Goal: Information Seeking & Learning: Learn about a topic

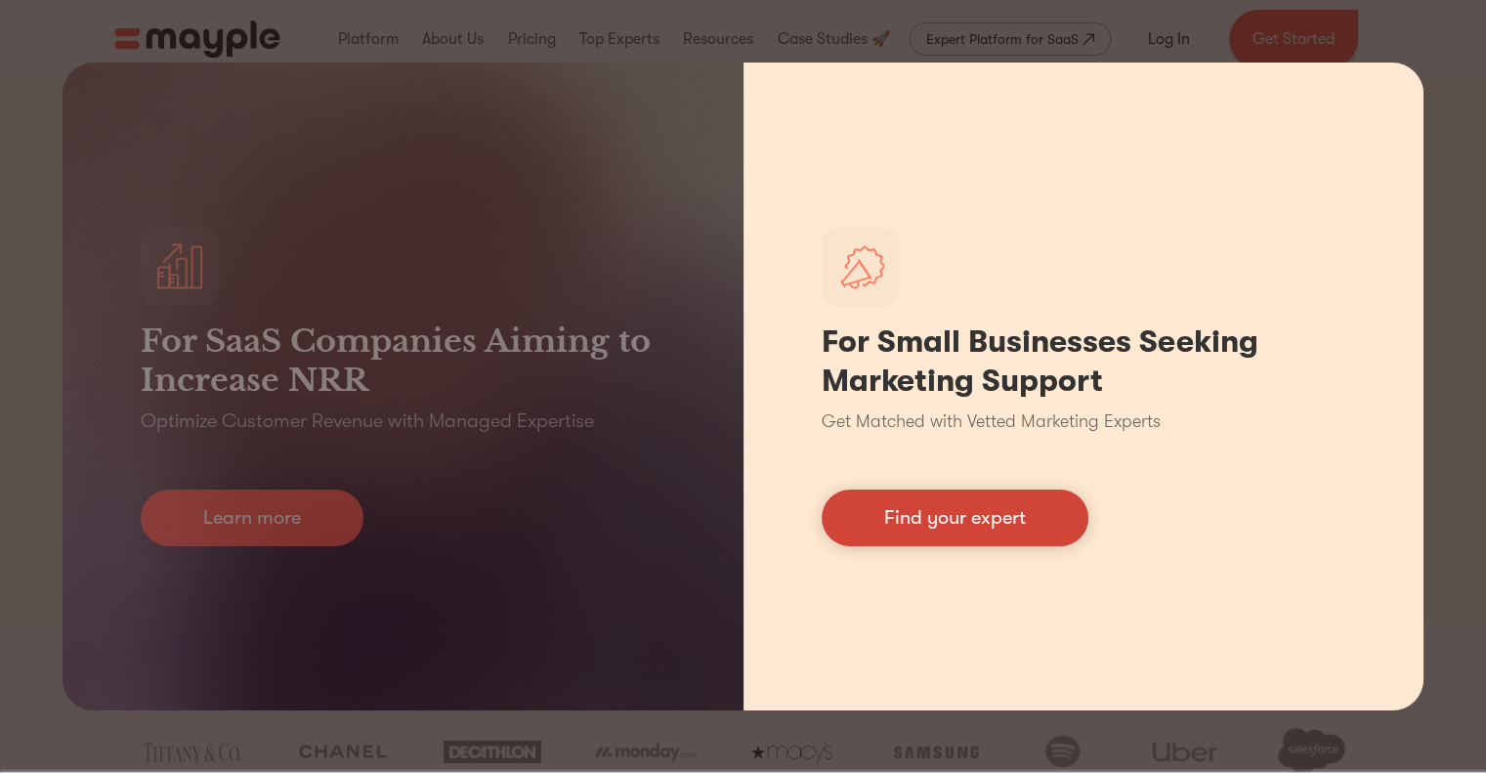
click at [922, 516] on link "Find your expert" at bounding box center [954, 517] width 267 height 57
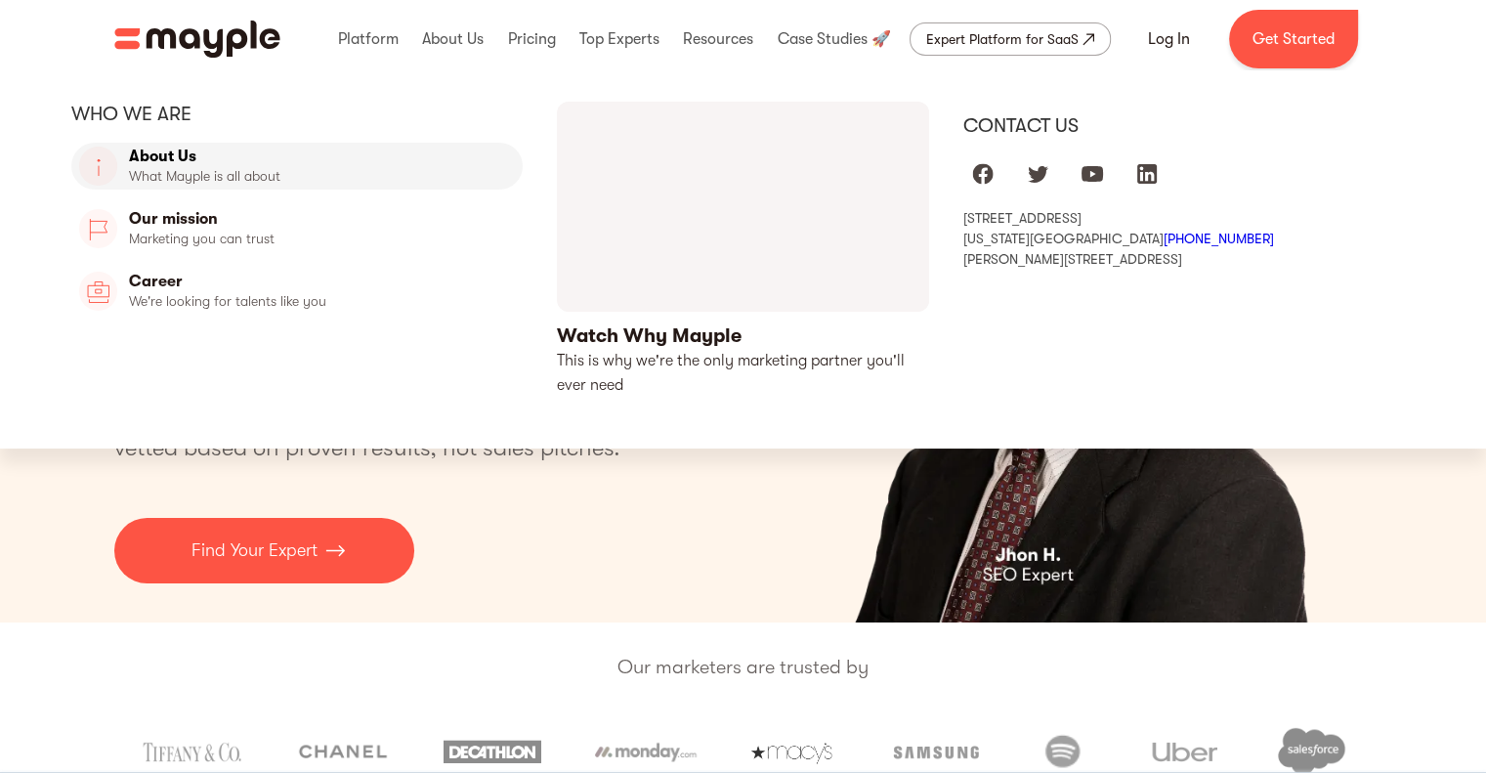
click at [180, 151] on link "About Us" at bounding box center [297, 166] width 452 height 47
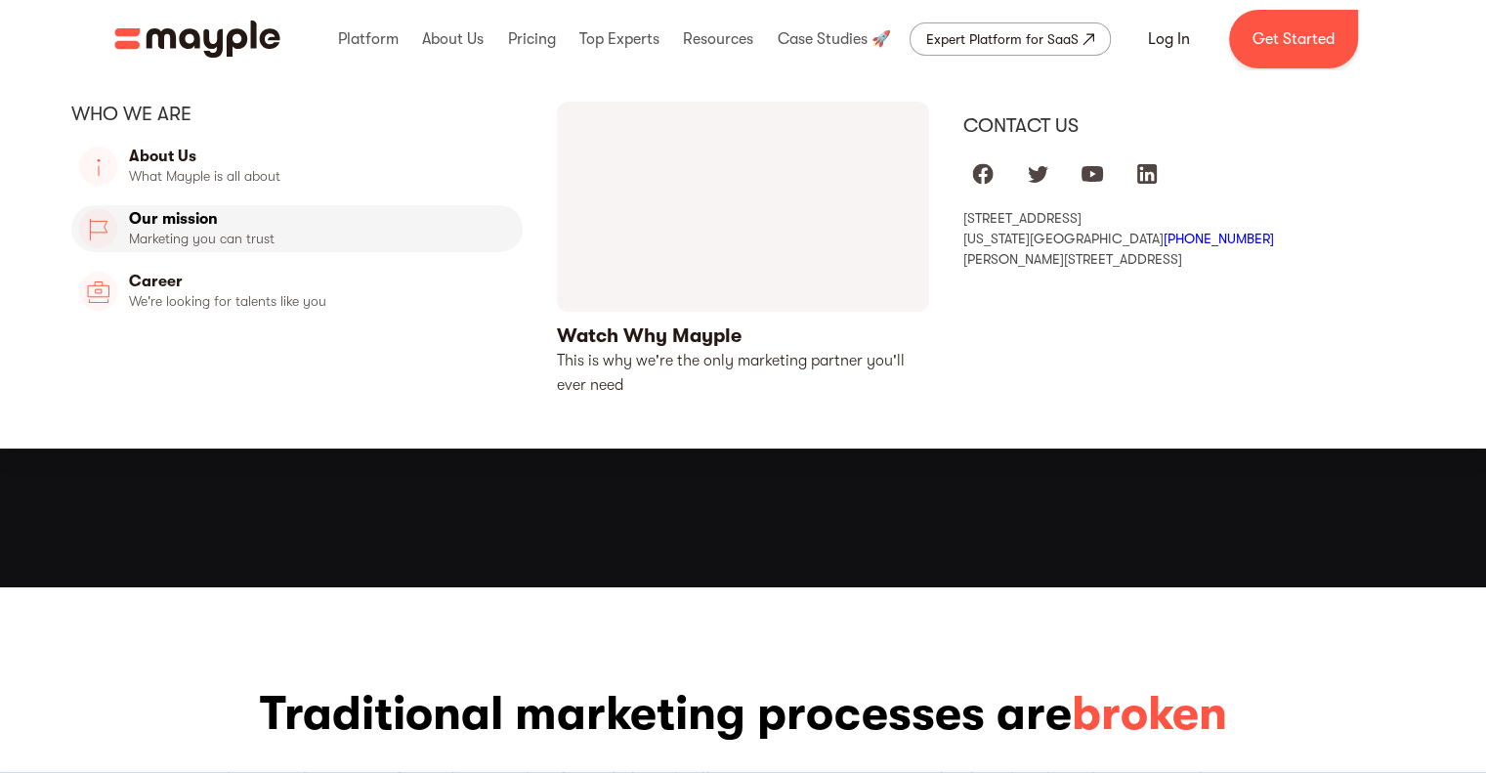
click at [213, 220] on link "Our Mission" at bounding box center [297, 228] width 452 height 47
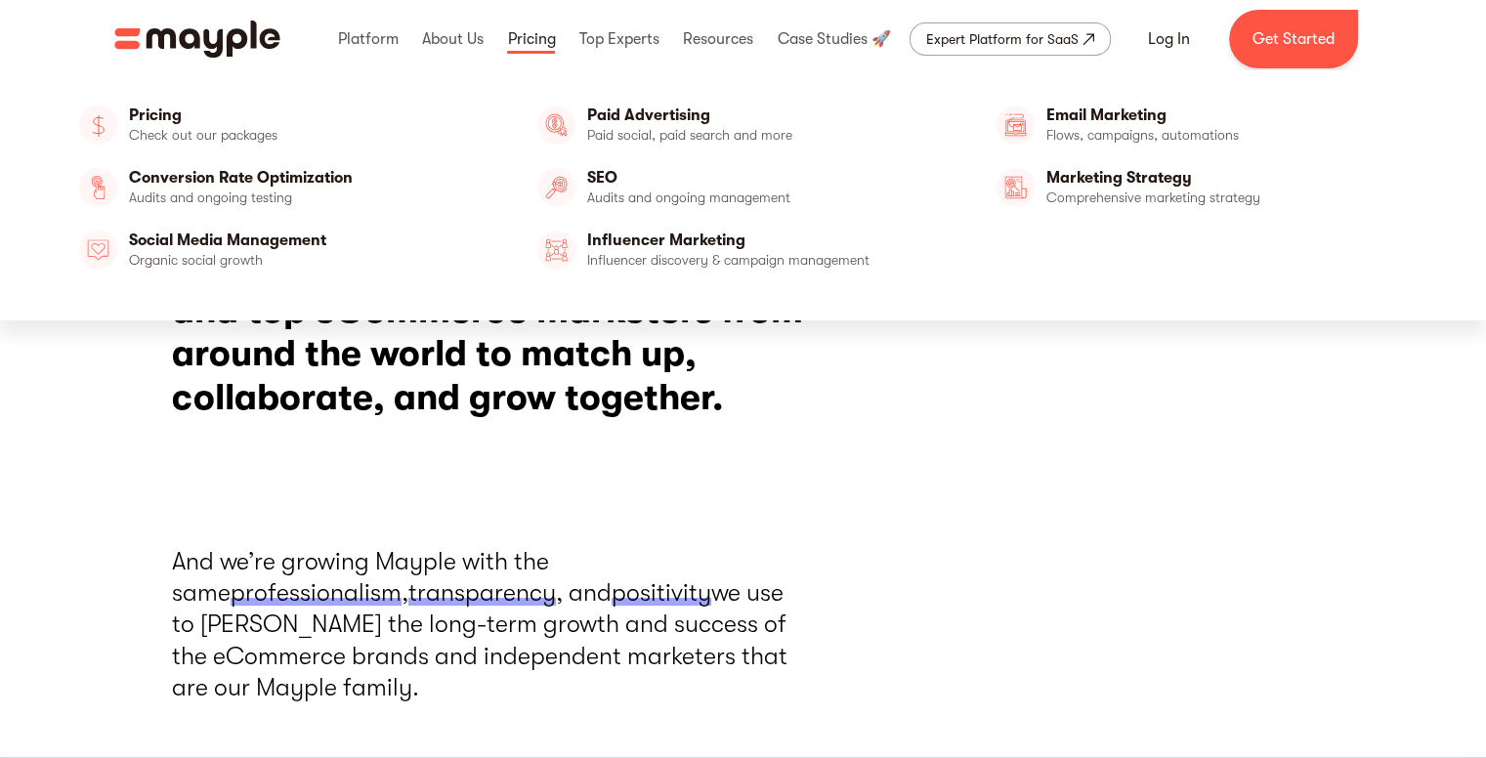
click at [534, 34] on link at bounding box center [531, 39] width 58 height 63
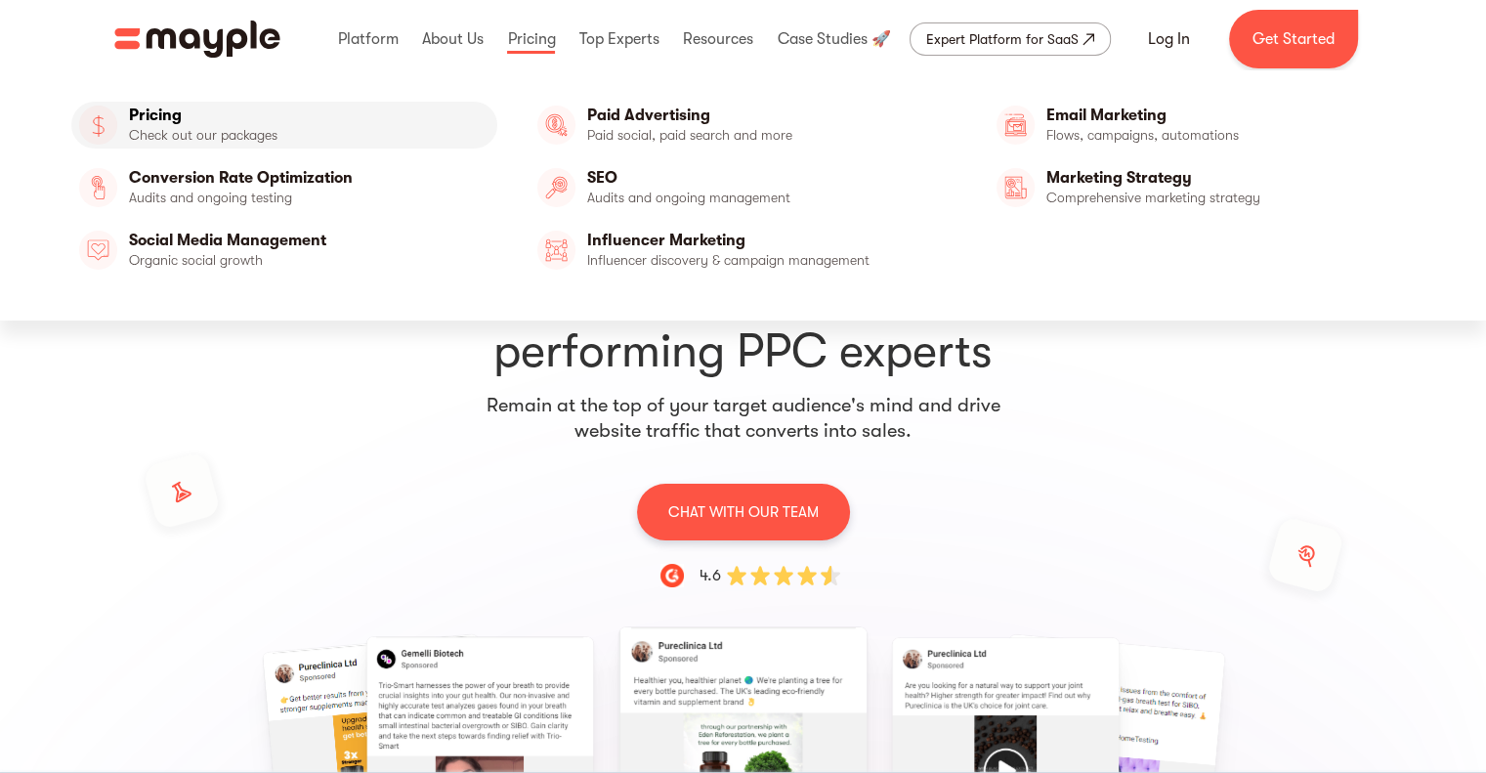
click at [156, 127] on link "Pricing" at bounding box center [284, 125] width 427 height 47
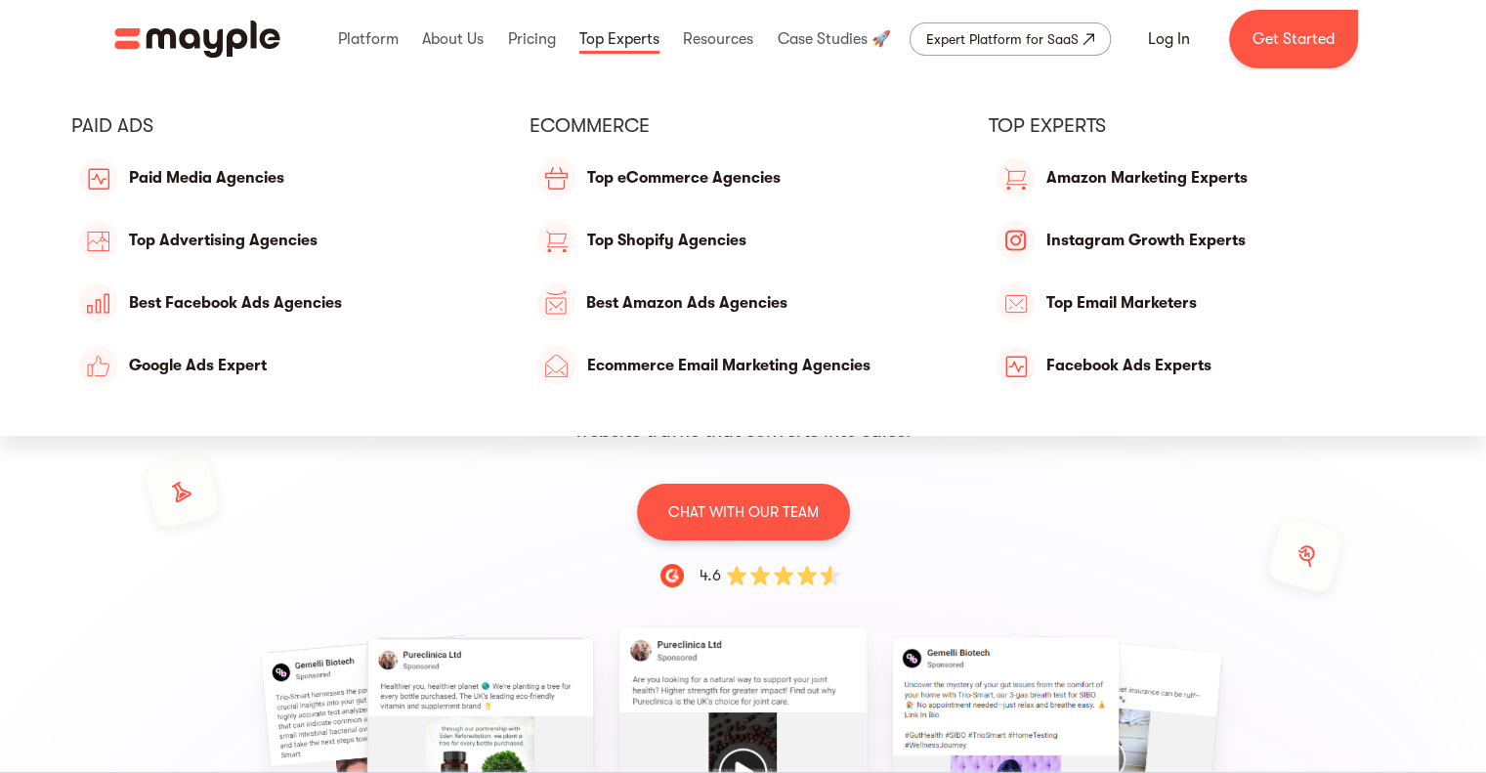
click at [645, 41] on link at bounding box center [619, 39] width 90 height 63
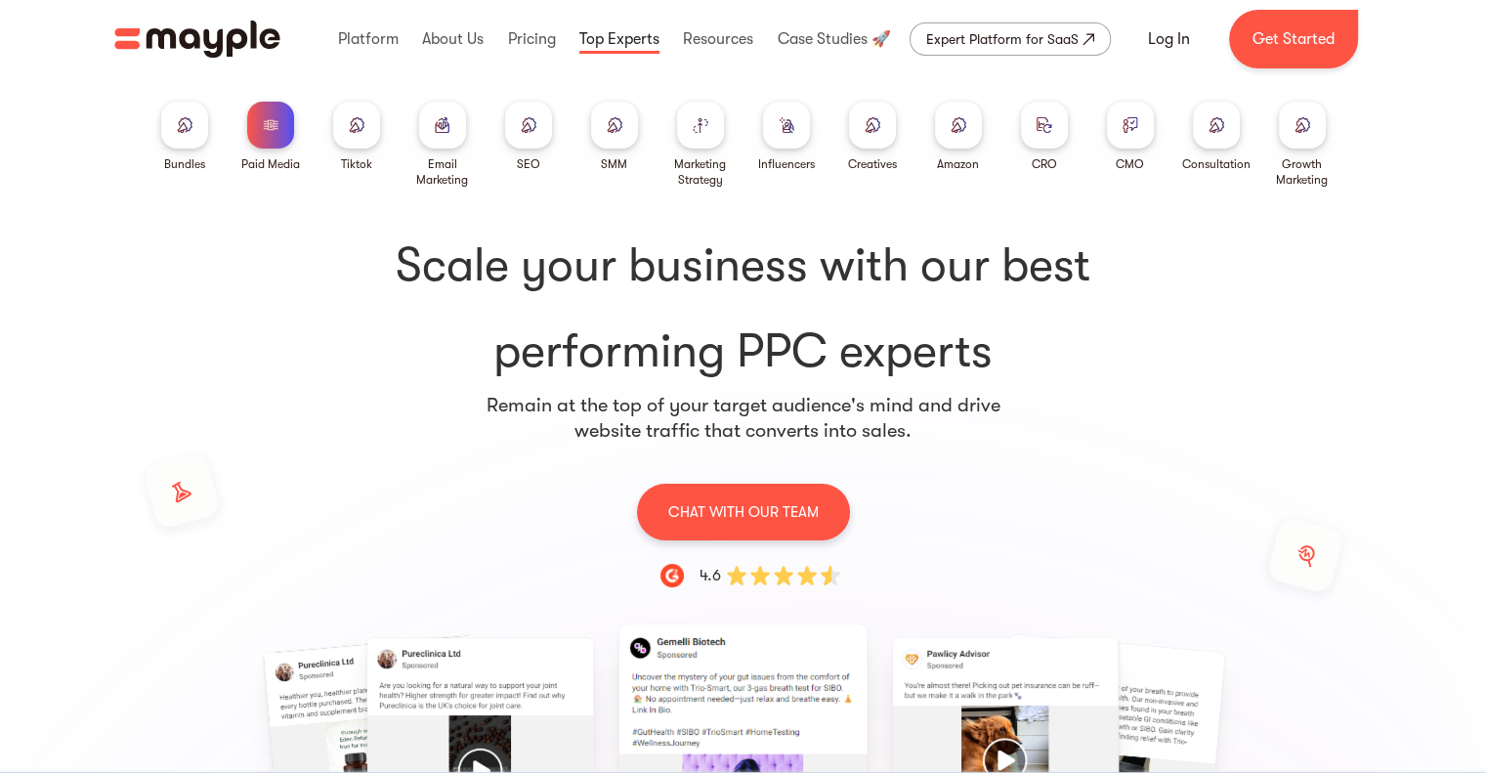
click at [645, 41] on link at bounding box center [619, 39] width 90 height 63
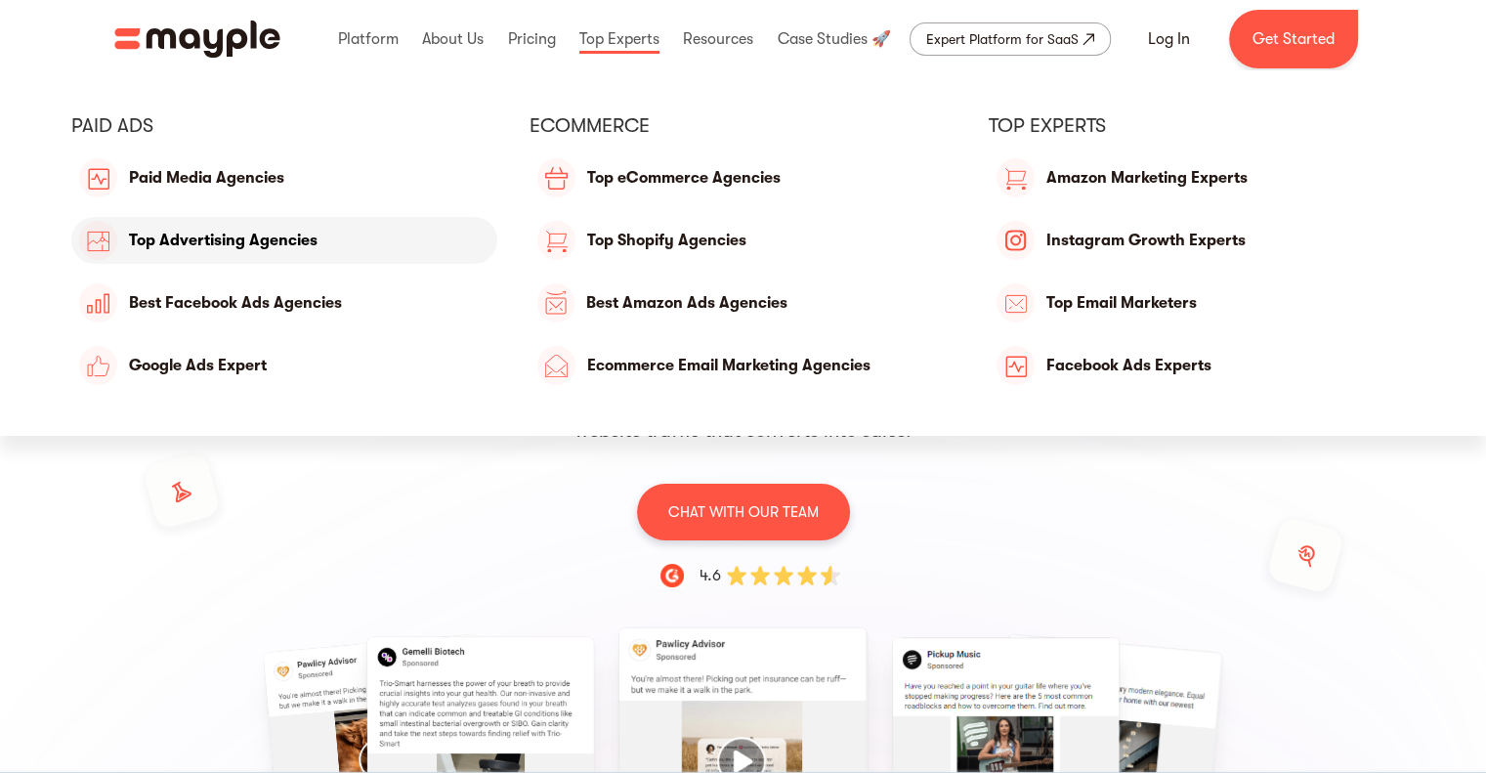
click at [270, 238] on link "Top Advertising Agencies" at bounding box center [284, 240] width 427 height 47
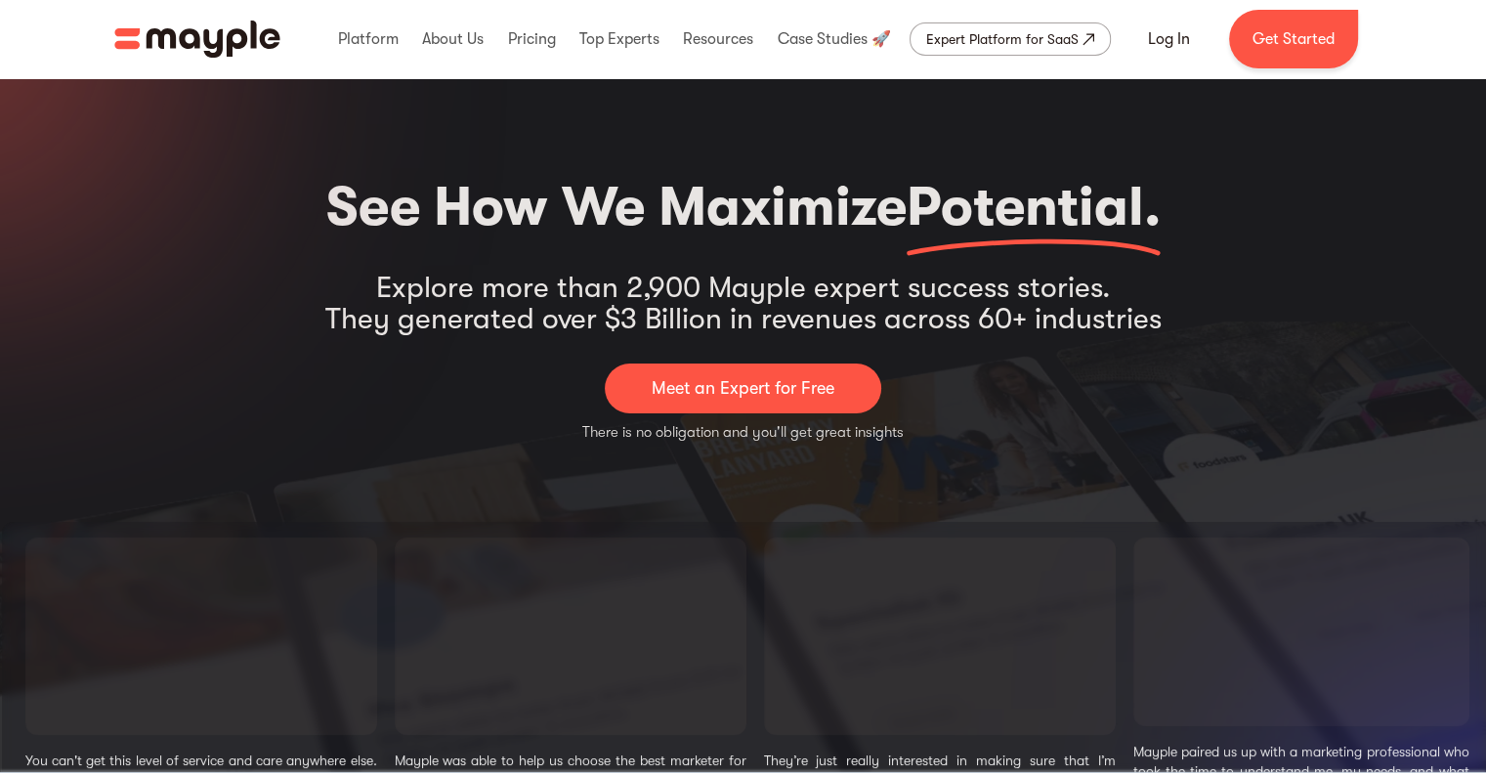
click at [349, 104] on div "See How We Maximize Potential. Explore more than 2,900 Mayple expert success st…" at bounding box center [743, 532] width 1486 height 909
click at [1067, 26] on link "Expert Platform for SaaS" at bounding box center [1009, 38] width 201 height 33
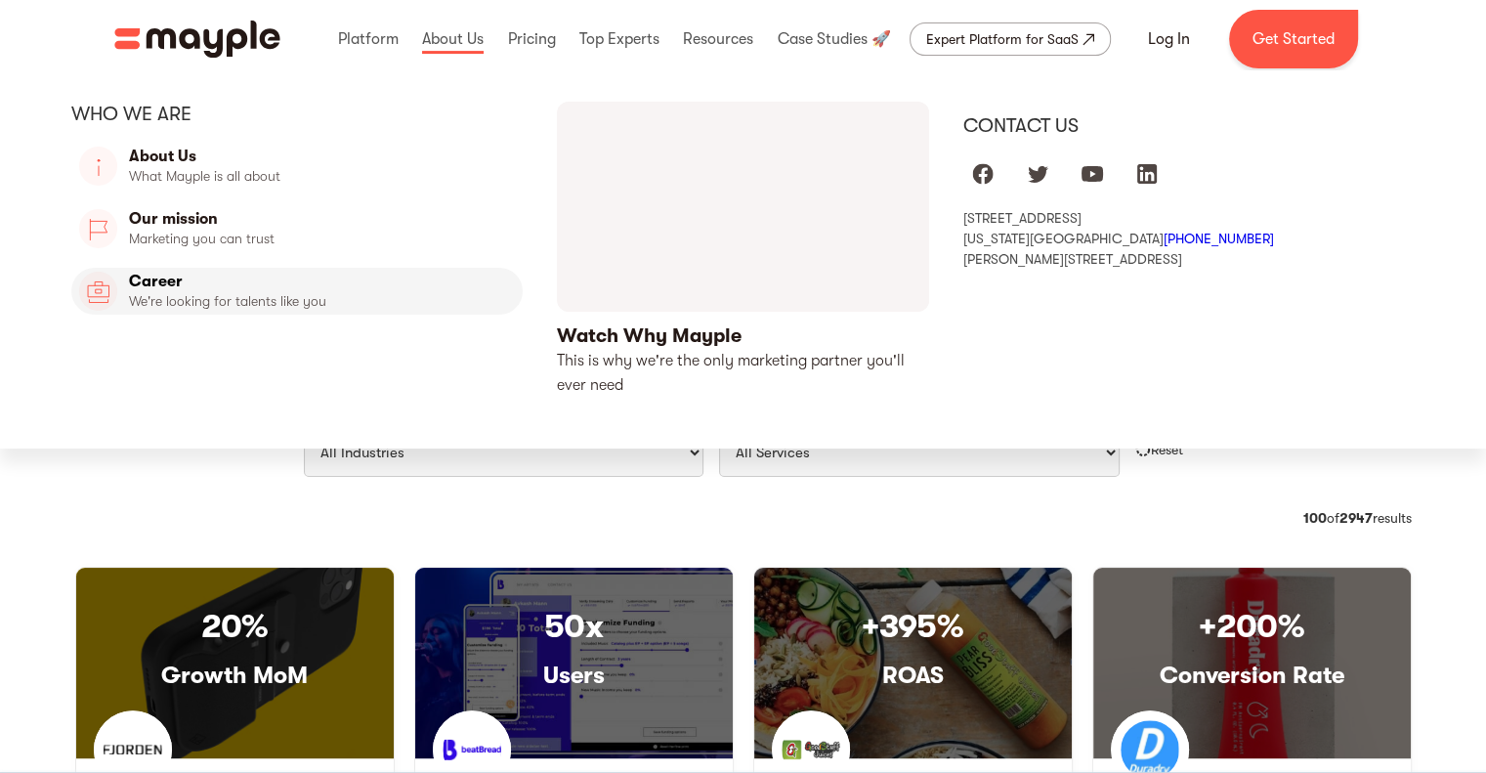
click at [191, 284] on link "Career" at bounding box center [297, 291] width 452 height 47
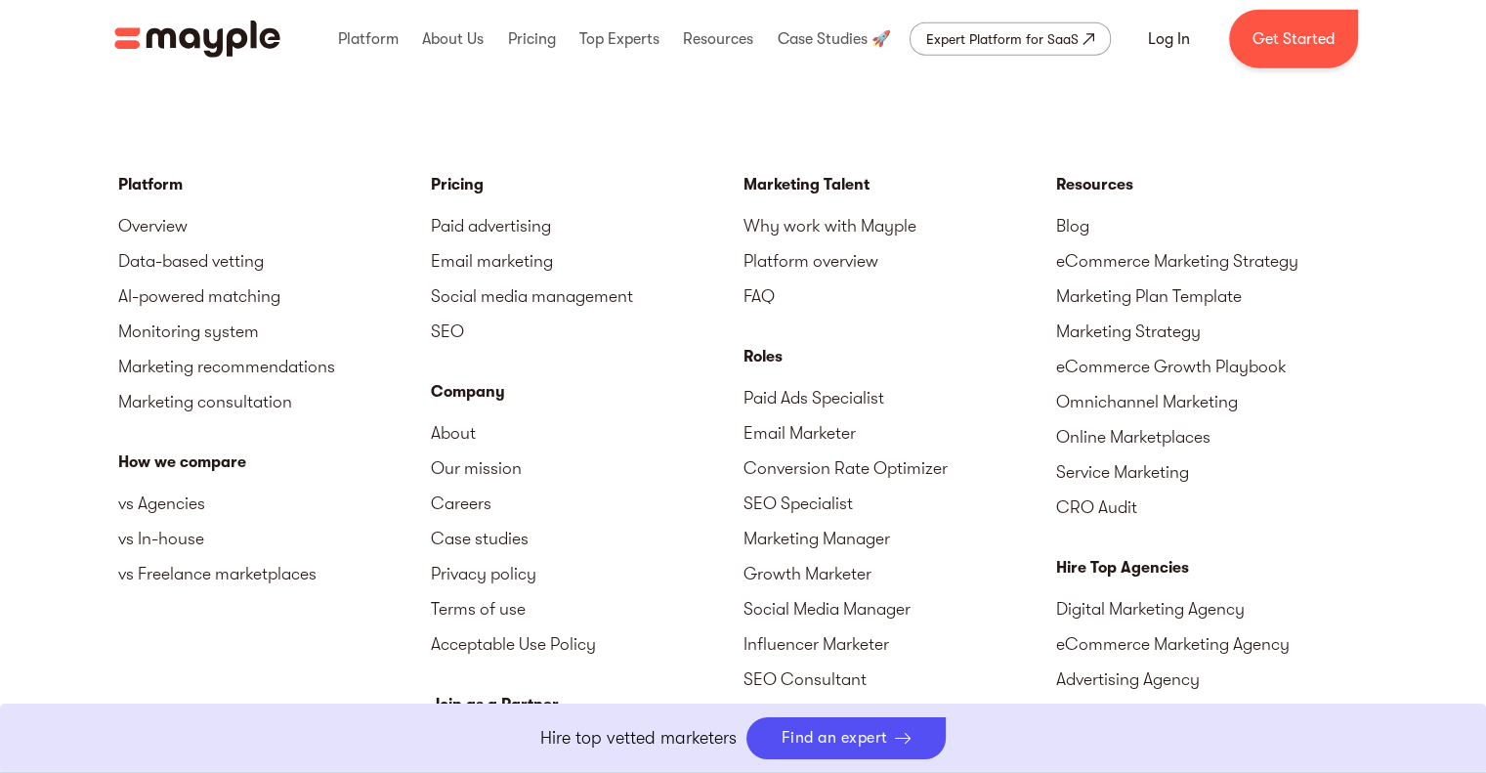
scroll to position [4701, 0]
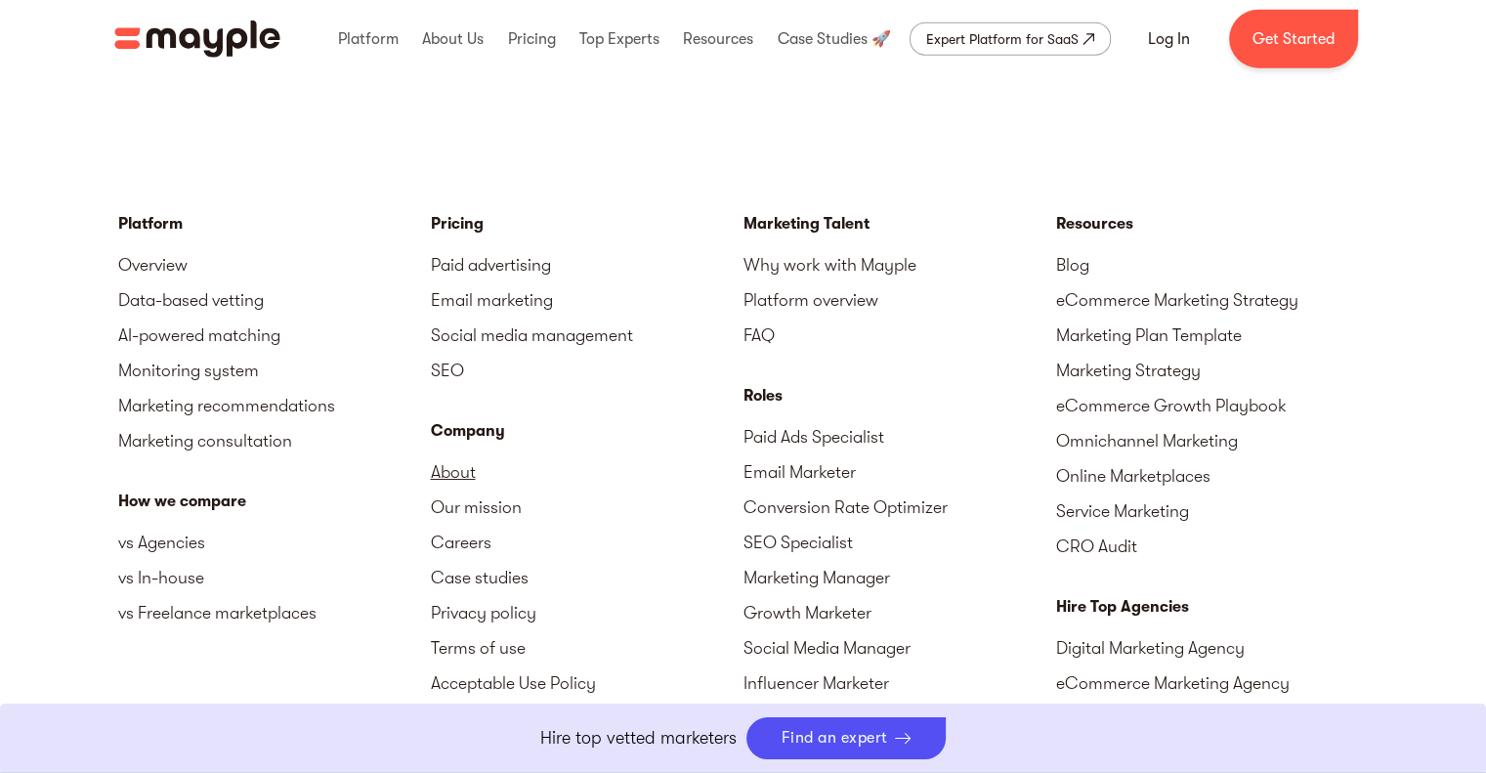
click at [457, 475] on link "About" at bounding box center [587, 471] width 313 height 35
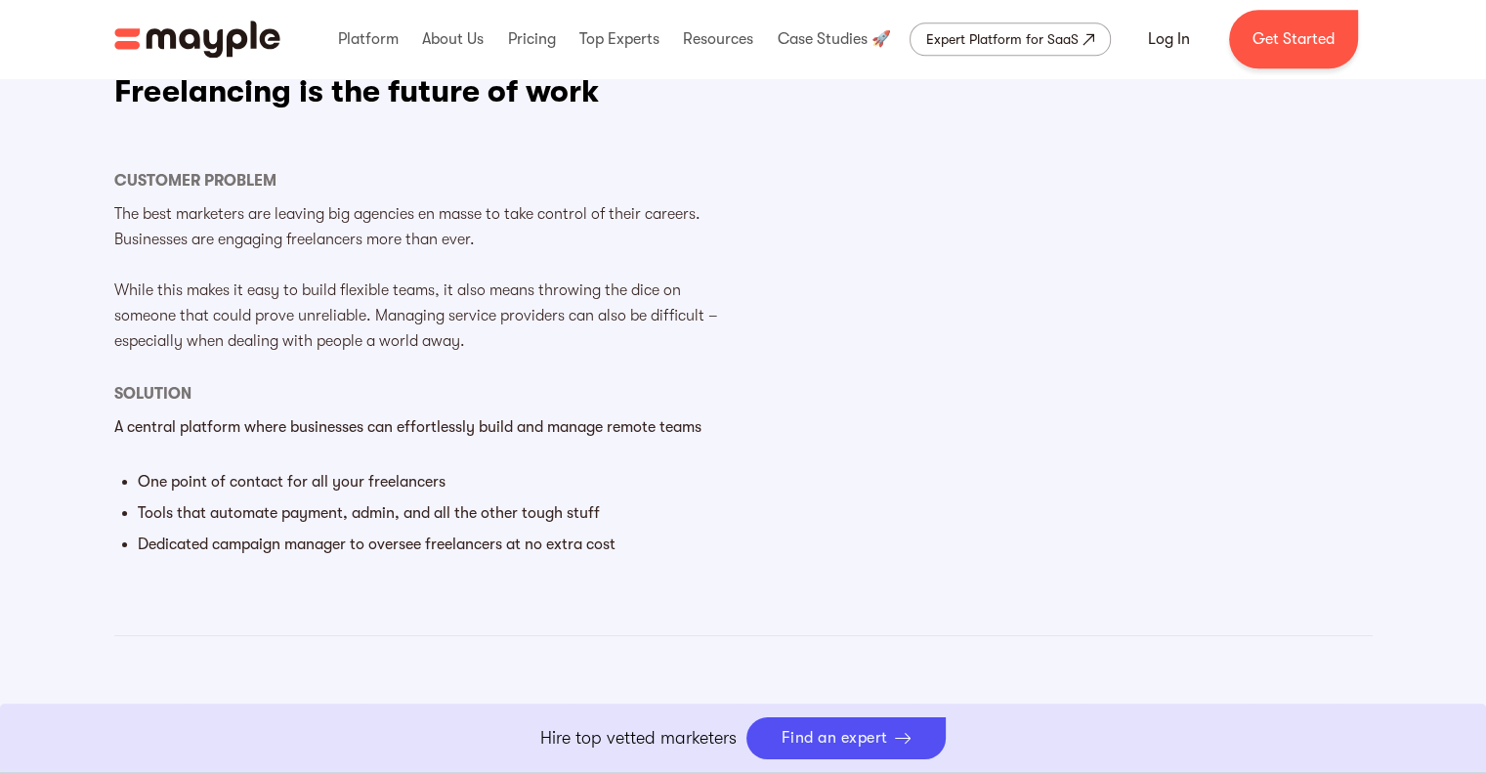
scroll to position [2110, 0]
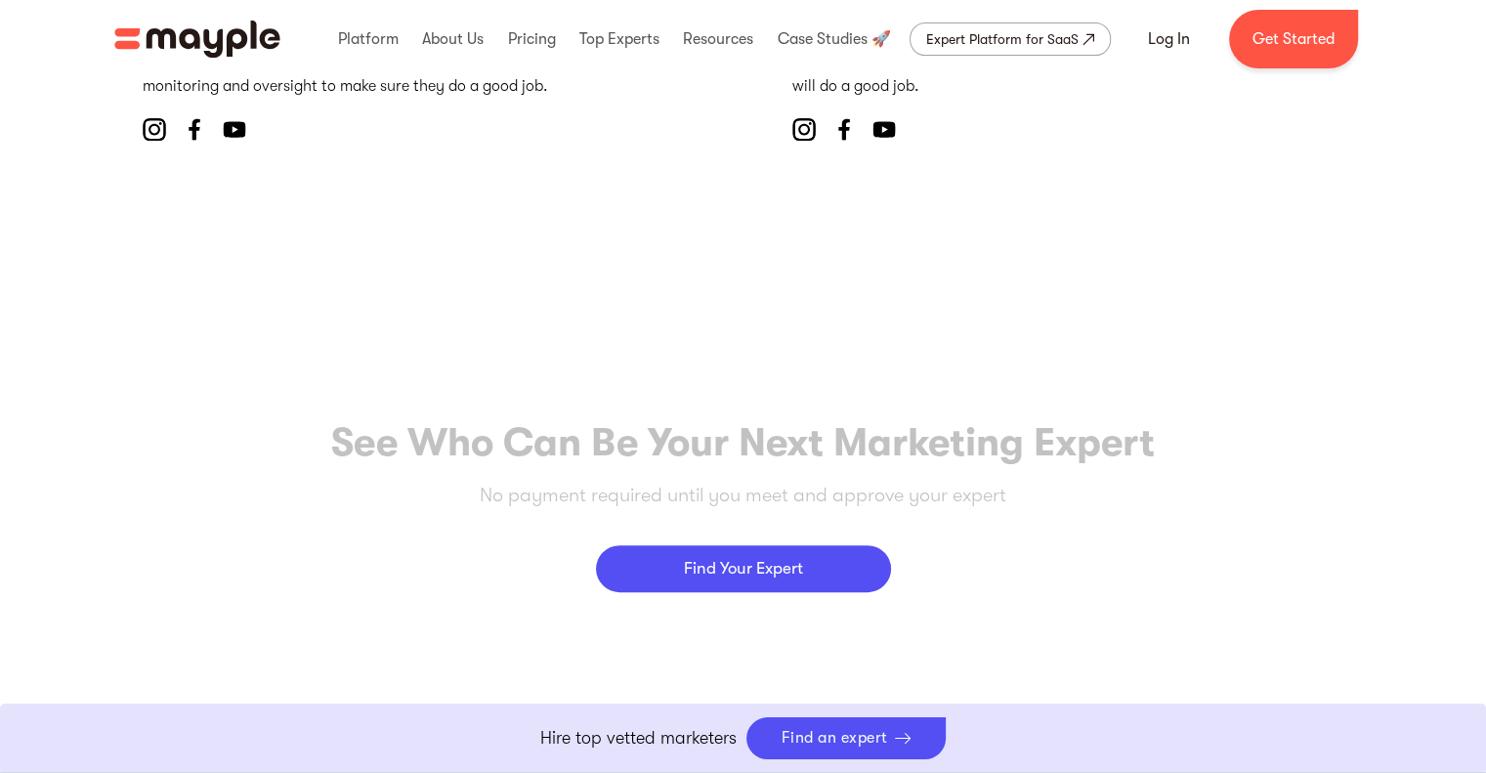
scroll to position [8936, 0]
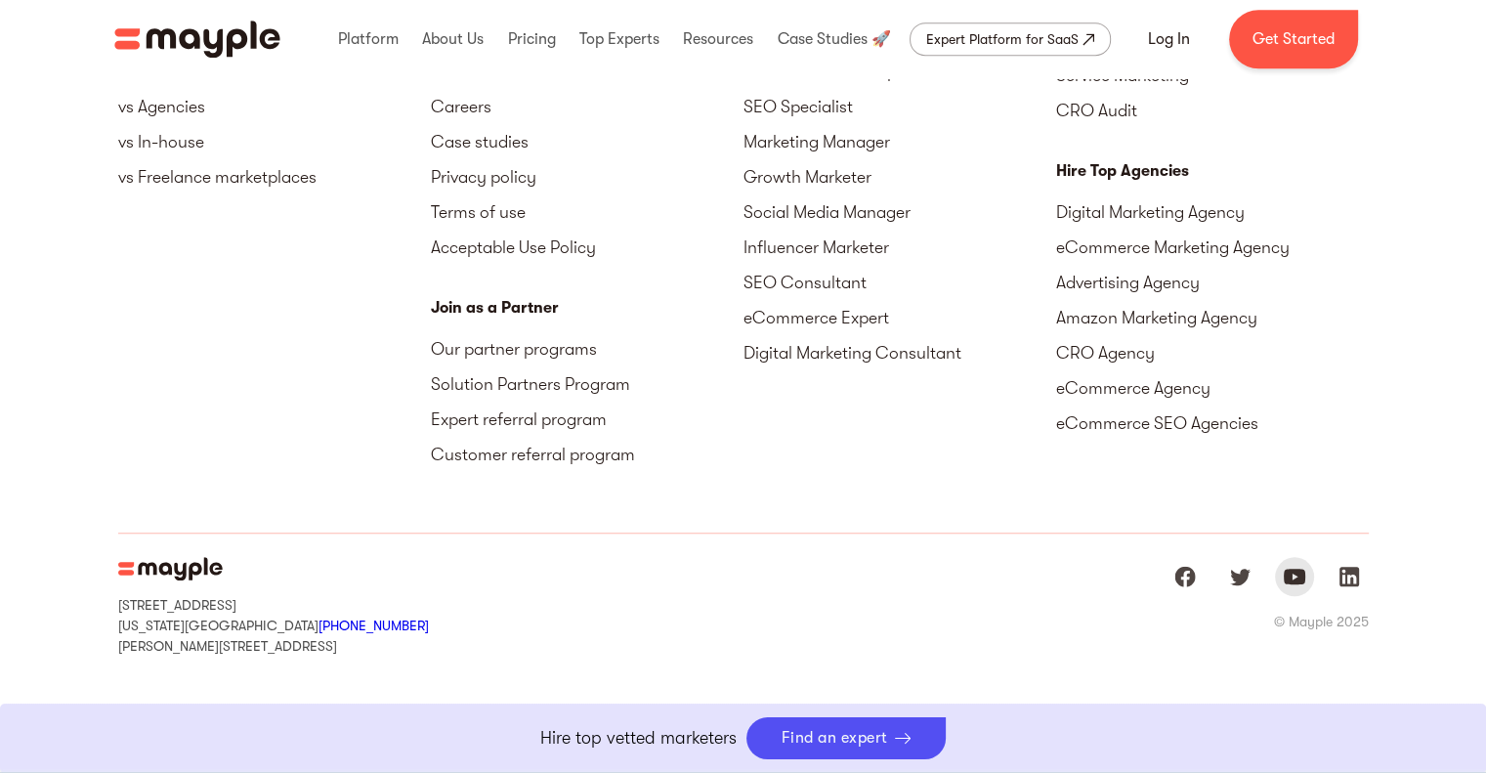
click at [1293, 569] on img "Mayple at Youtube" at bounding box center [1294, 576] width 23 height 23
